Goal: Task Accomplishment & Management: Manage account settings

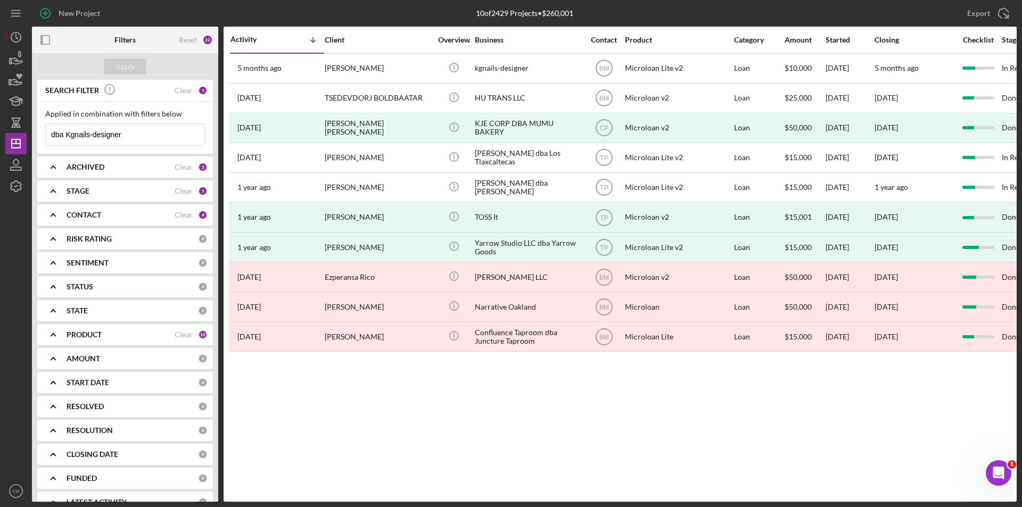
drag, startPoint x: 149, startPoint y: 134, endPoint x: 0, endPoint y: 133, distance: 149.1
click at [0, 133] on div "New Project 10 of 2429 Projects • $260,001 dba Kgnails-designer Export Icon/Exp…" at bounding box center [511, 253] width 1022 height 507
paste input "W.K.SOAR LLC"
click at [137, 67] on button "Apply" at bounding box center [125, 67] width 43 height 16
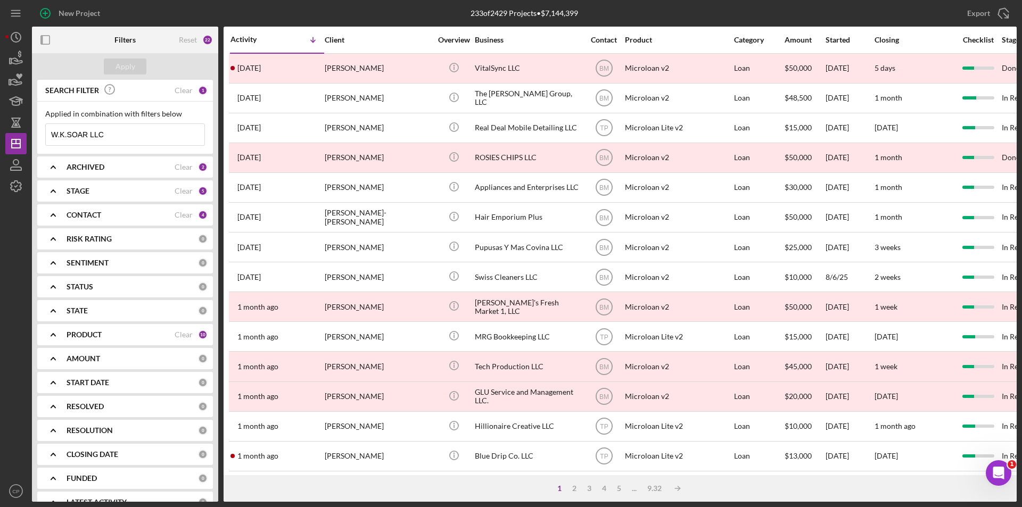
click at [159, 136] on input "W.K.SOAR LLC" at bounding box center [125, 134] width 159 height 21
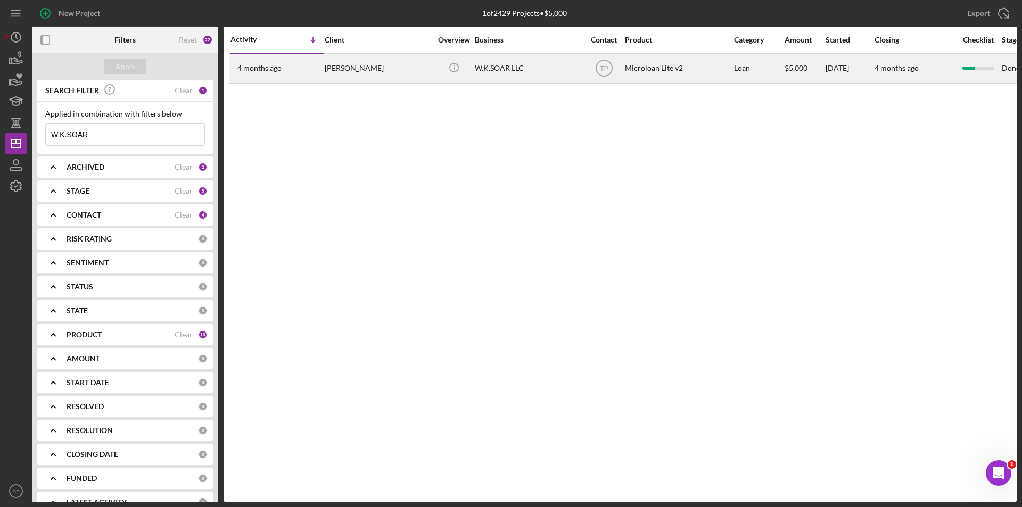
type input "W.K.SOAR"
click at [381, 71] on div "[PERSON_NAME]" at bounding box center [378, 68] width 106 height 28
click at [493, 70] on div "W.K.SOAR LLC" at bounding box center [528, 68] width 106 height 28
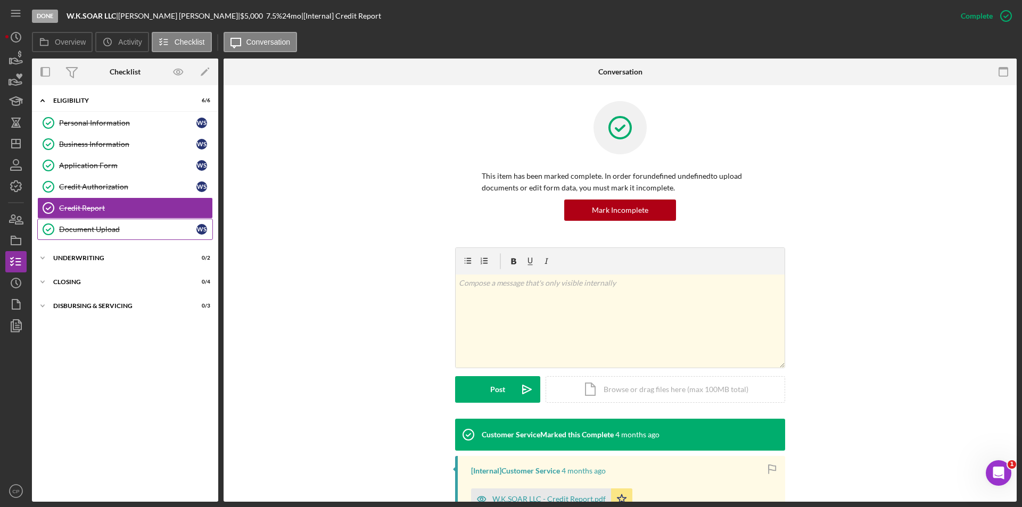
click at [70, 228] on div "Document Upload" at bounding box center [127, 229] width 137 height 9
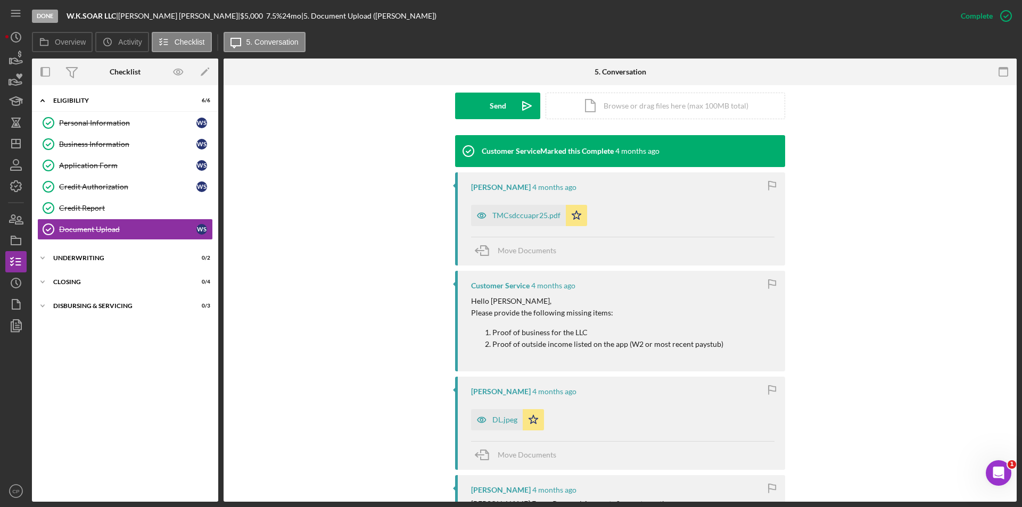
scroll to position [319, 0]
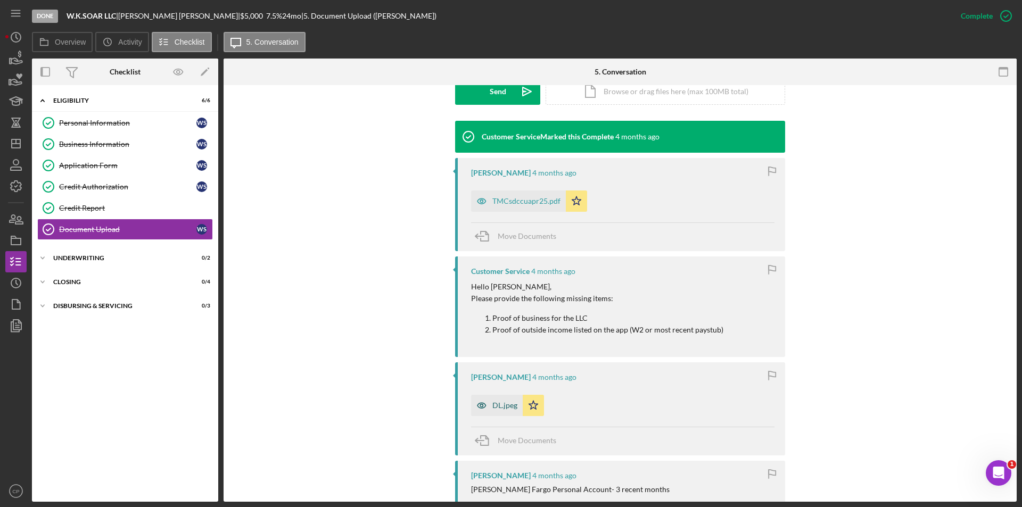
click at [505, 402] on div "DL.jpeg" at bounding box center [504, 405] width 25 height 9
